Goal: Transaction & Acquisition: Purchase product/service

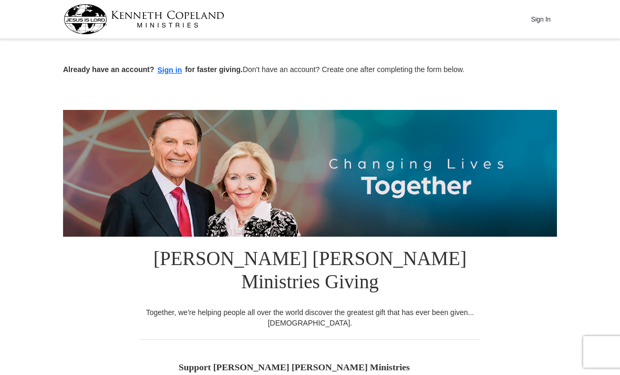
click at [543, 22] on button "Sign In" at bounding box center [541, 19] width 32 height 16
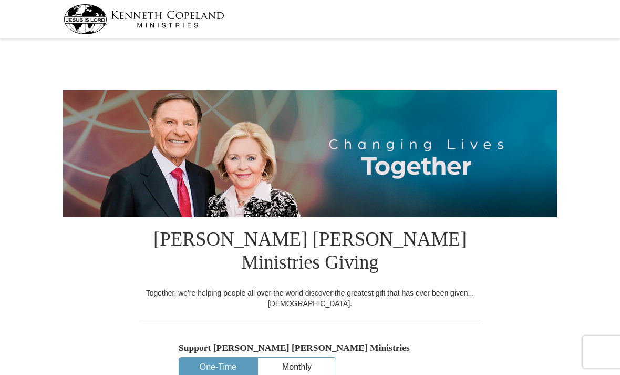
select select "SC"
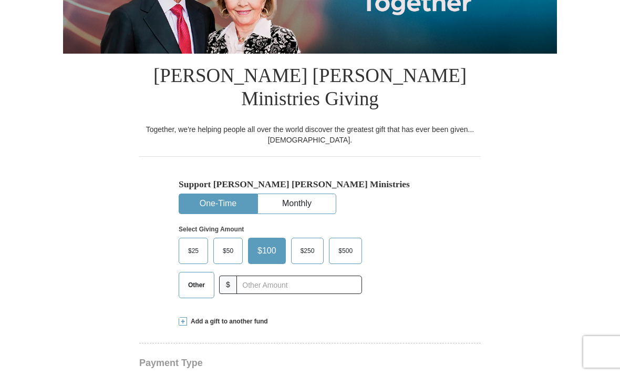
scroll to position [178, 0]
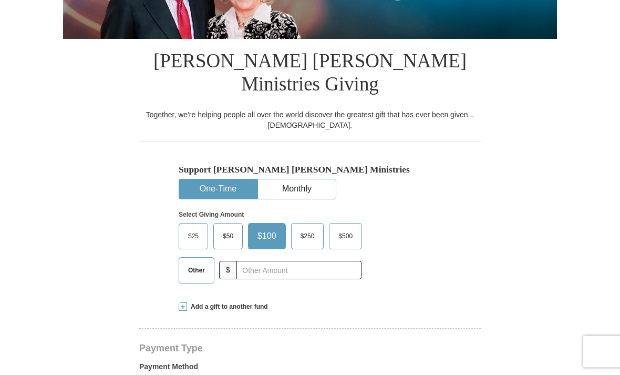
click at [201, 263] on span "Other" at bounding box center [196, 271] width 27 height 16
click at [0, 0] on input "Other" at bounding box center [0, 0] width 0 height 0
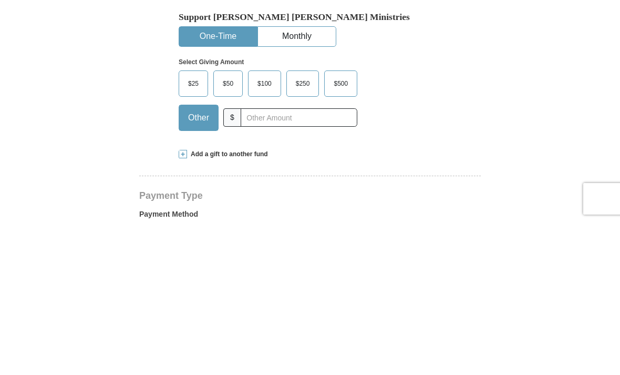
scroll to position [331, 0]
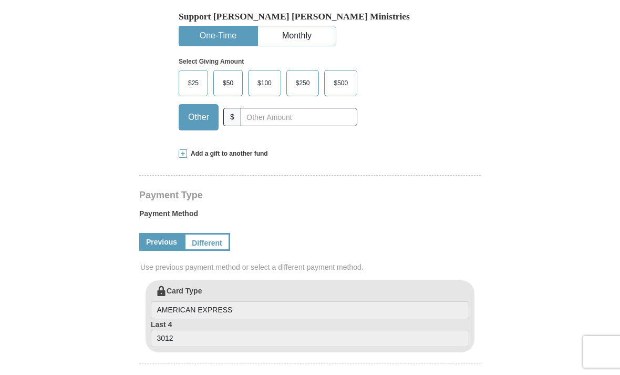
click at [189, 122] on div "[PERSON_NAME] [PERSON_NAME] Ministries Giving Together, we're helping people al…" at bounding box center [309, 366] width 341 height 961
click at [181, 137] on div "[PERSON_NAME] [PERSON_NAME] Ministries Giving Together, we're helping people al…" at bounding box center [309, 366] width 341 height 961
click at [181, 149] on span at bounding box center [183, 153] width 8 height 8
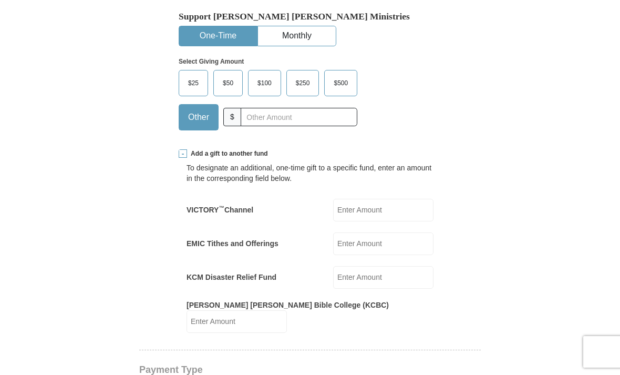
click at [412, 199] on input "VICTORY ™ Channel" at bounding box center [383, 210] width 100 height 23
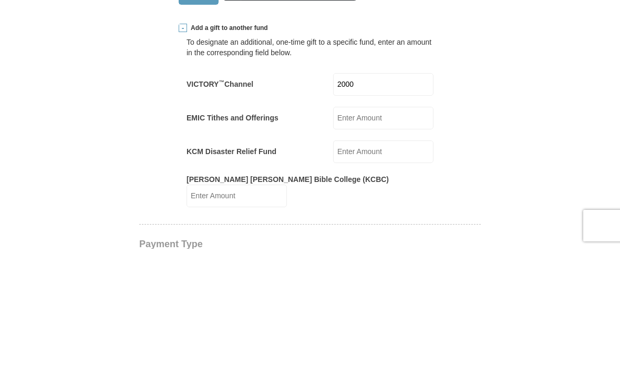
type input "2000"
click at [409, 266] on input "KCM Disaster Relief Fund" at bounding box center [383, 277] width 100 height 23
type input "2000"
click at [287, 310] on input "[PERSON_NAME] [PERSON_NAME] Bible College (KCBC)" at bounding box center [236, 321] width 100 height 23
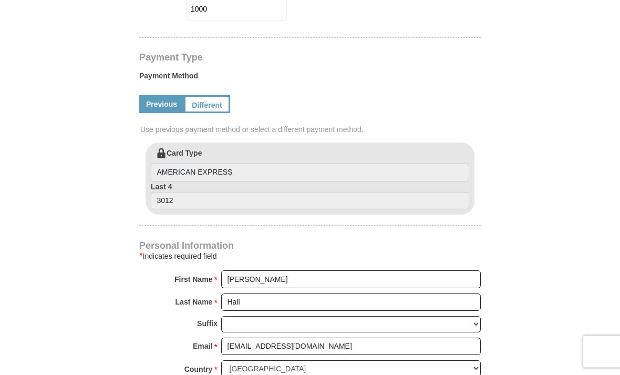
scroll to position [644, 0]
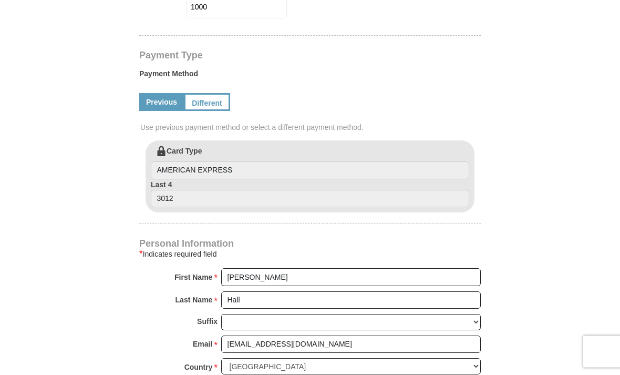
type input "1000"
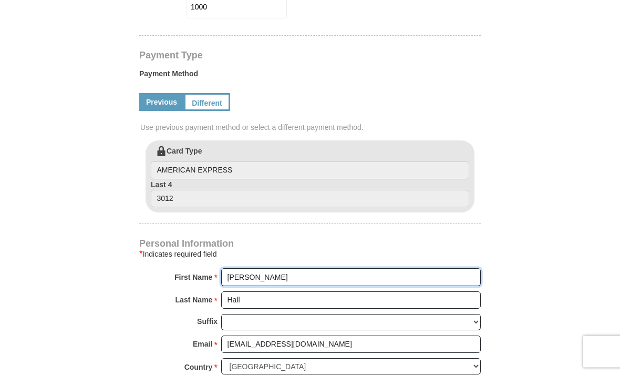
click at [344, 268] on input "Mary" at bounding box center [350, 277] width 259 height 18
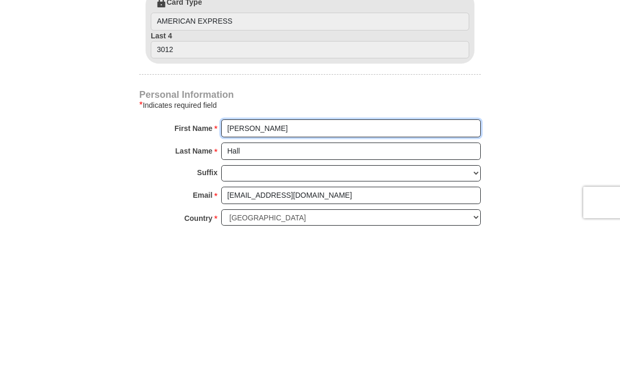
click at [325, 268] on input "Mary" at bounding box center [350, 277] width 259 height 18
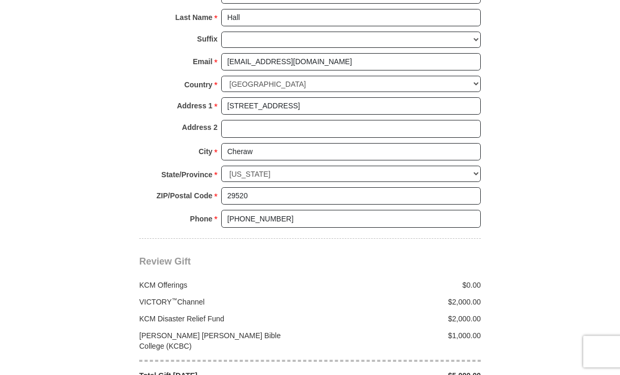
scroll to position [933, 0]
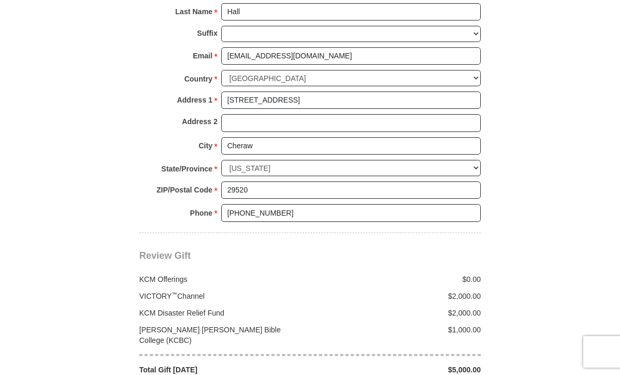
type input "Mary Melissa"
